Goal: Use online tool/utility: Utilize a website feature to perform a specific function

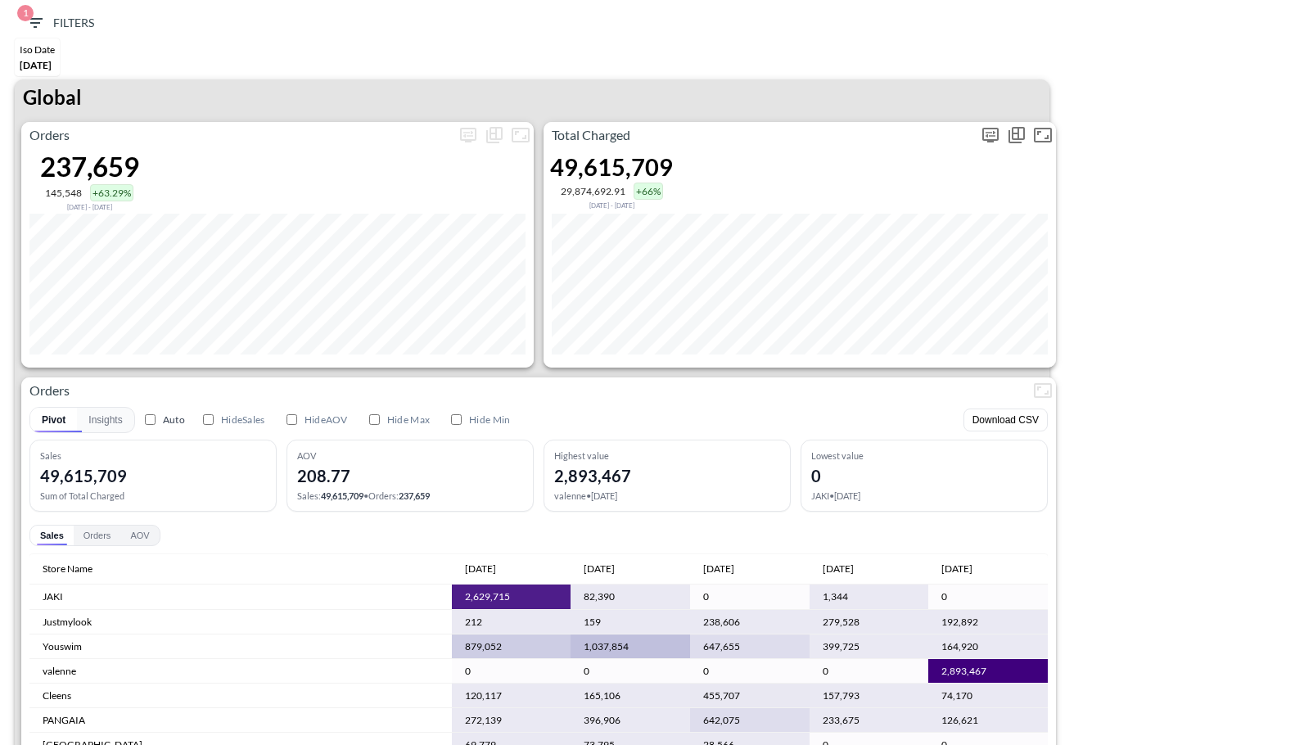
click at [993, 125] on icon "more" at bounding box center [991, 135] width 20 height 20
click at [915, 248] on body "BI.P.EYE, Interactive Analytics Dashboards 1 Filters Iso Date May 01, 2025 Glob…" at bounding box center [656, 372] width 1313 height 745
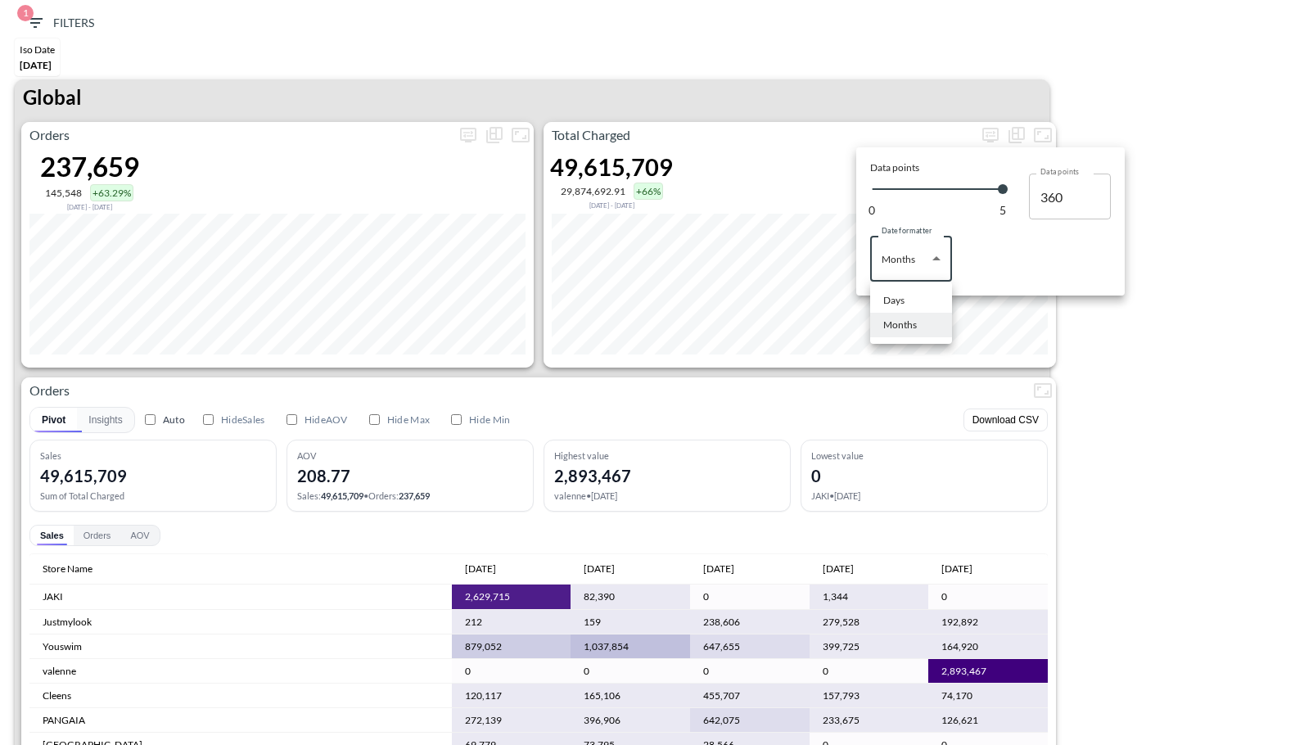
click at [906, 291] on li "Days" at bounding box center [911, 300] width 82 height 25
type input "Days"
type input "148"
click at [1150, 175] on div at bounding box center [656, 372] width 1313 height 745
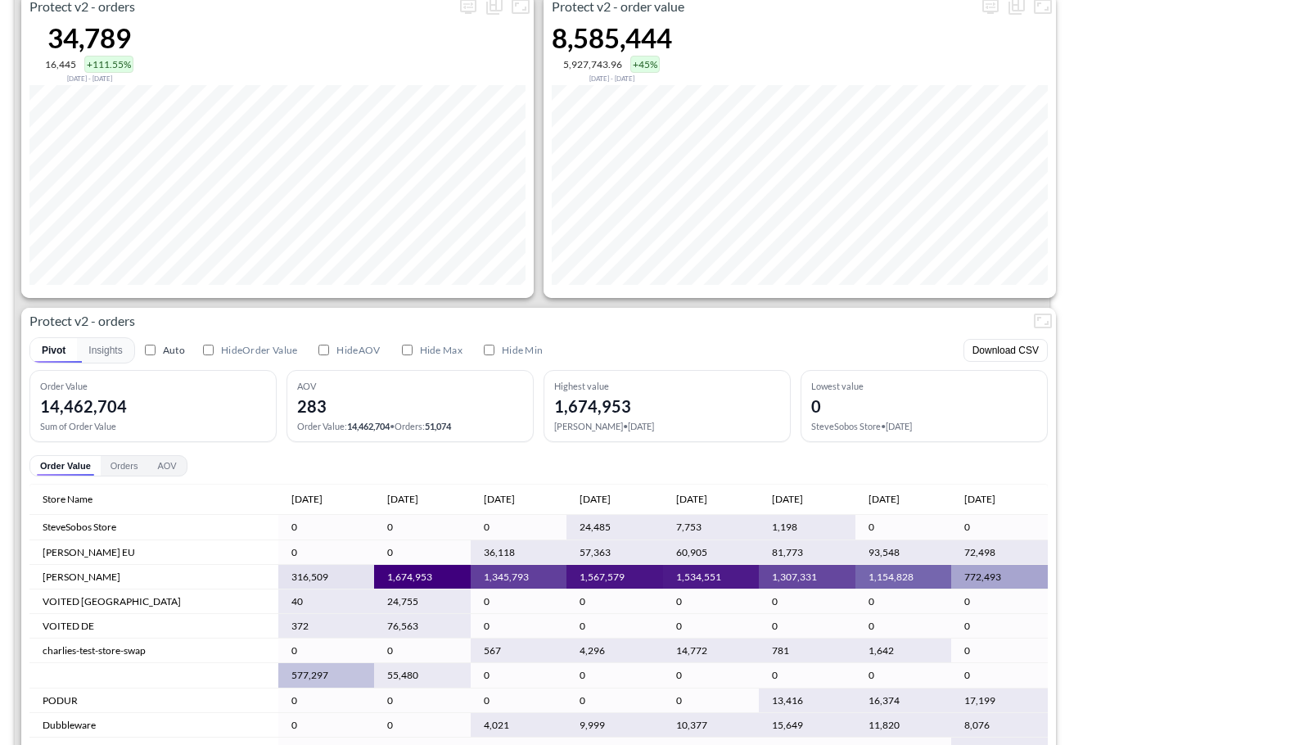
scroll to position [3318, 0]
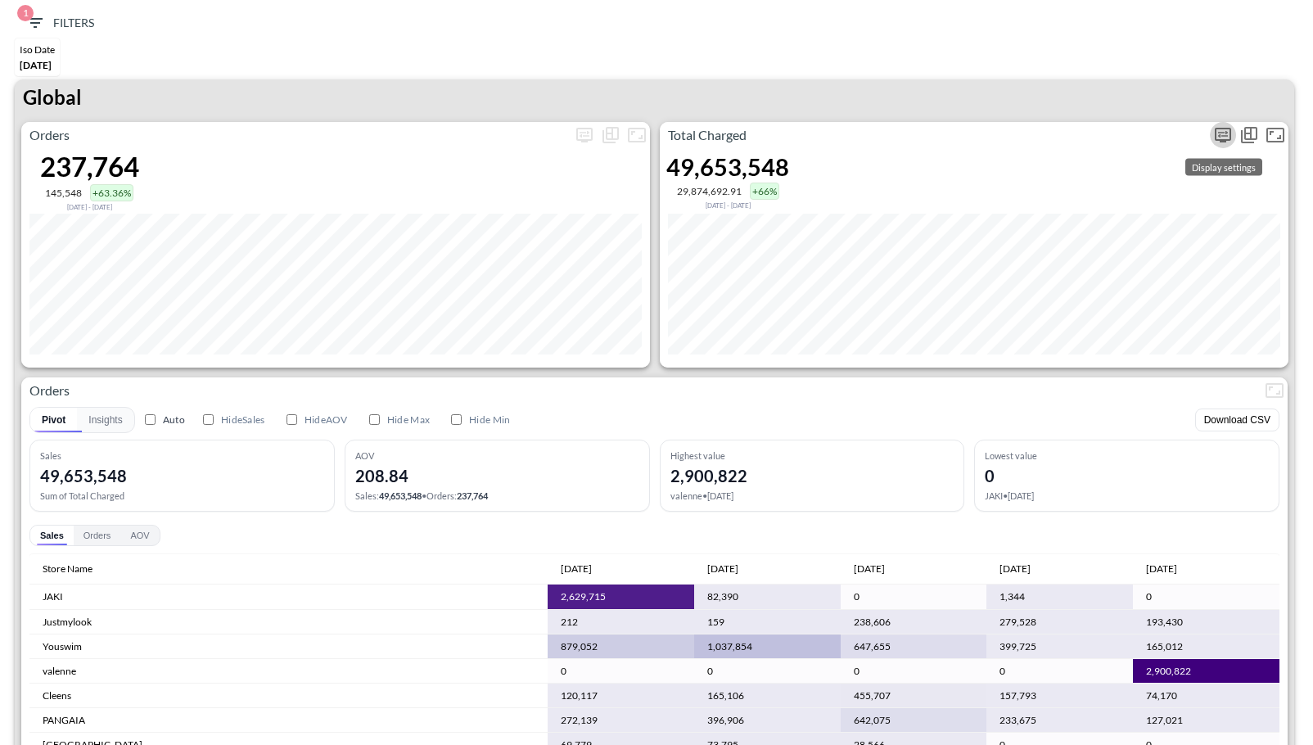
click at [1225, 131] on icon "more" at bounding box center [1223, 135] width 20 height 20
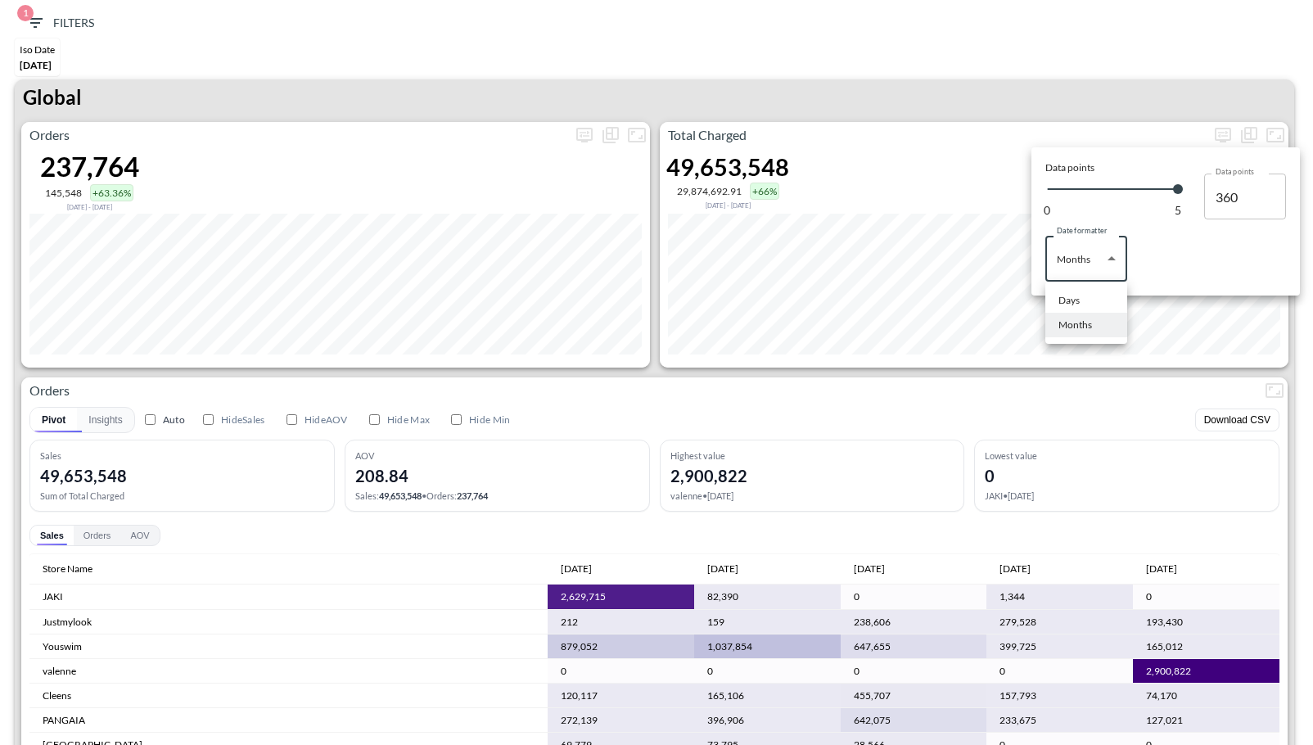
click at [1093, 266] on body "BI.P.EYE, Interactive Analytics Dashboards 1 Filters Iso Date [DATE] Global Ord…" at bounding box center [656, 372] width 1313 height 745
click at [1086, 296] on li "Days" at bounding box center [1087, 300] width 82 height 25
type input "Days"
type input "148"
click at [1055, 72] on div at bounding box center [656, 372] width 1313 height 745
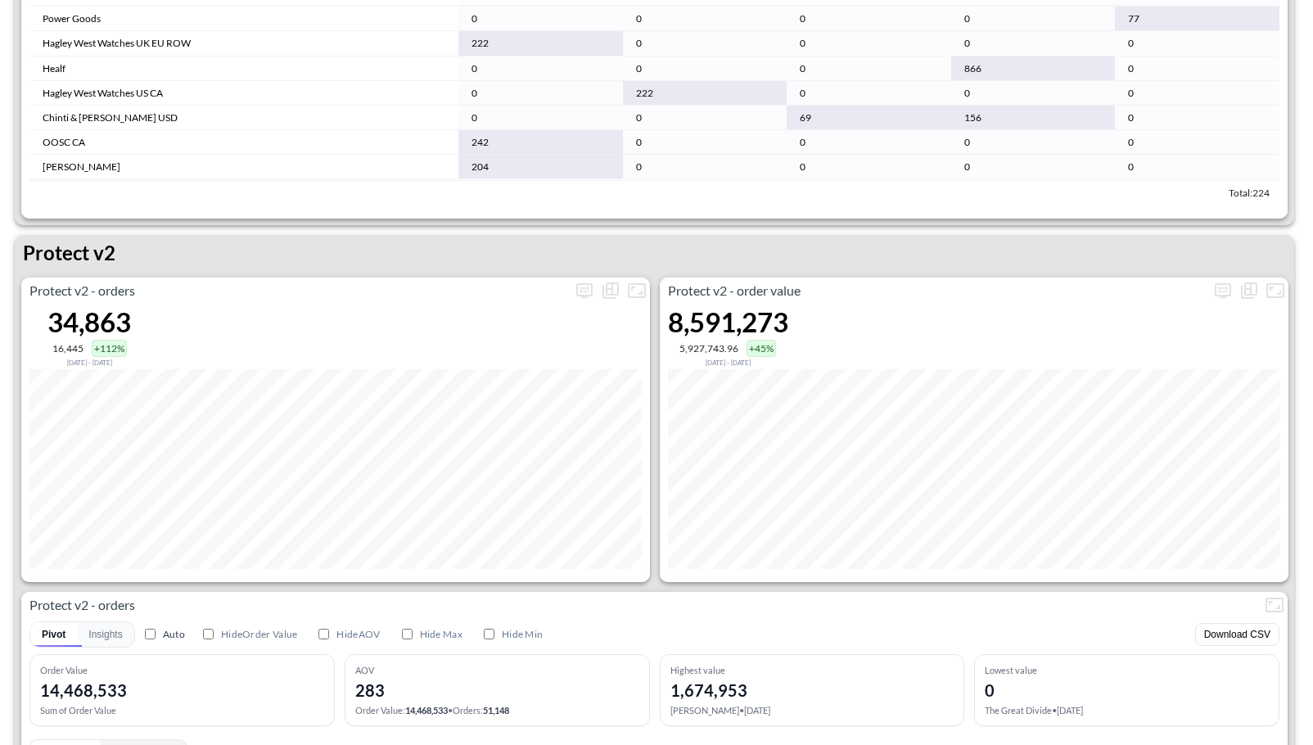
scroll to position [3129, 0]
